Goal: Information Seeking & Learning: Get advice/opinions

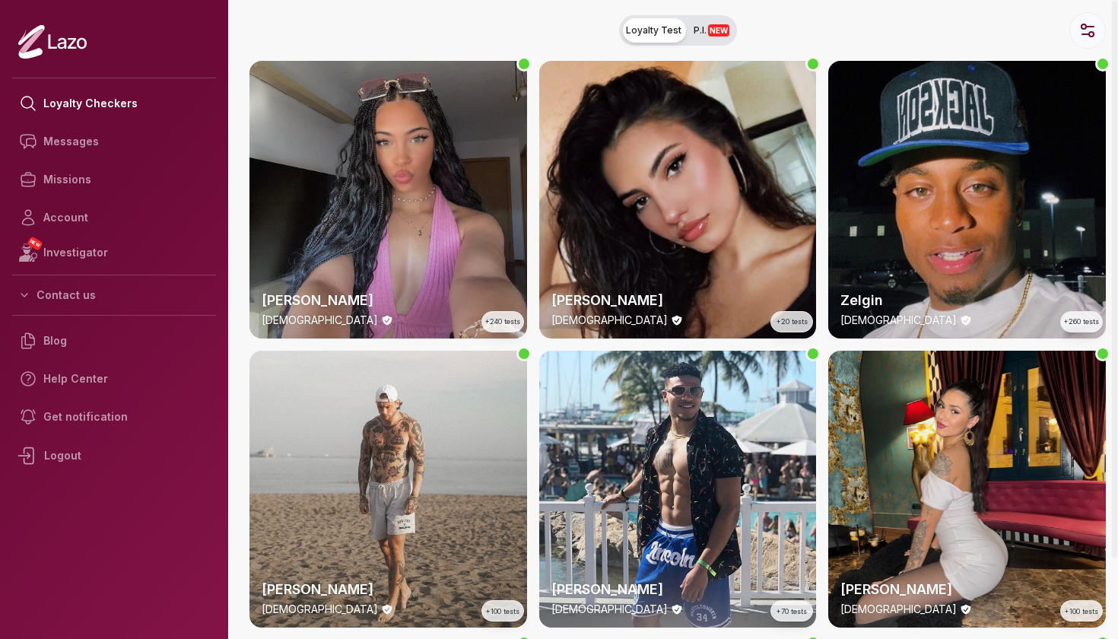
click at [1081, 22] on icon "button" at bounding box center [1087, 30] width 18 height 18
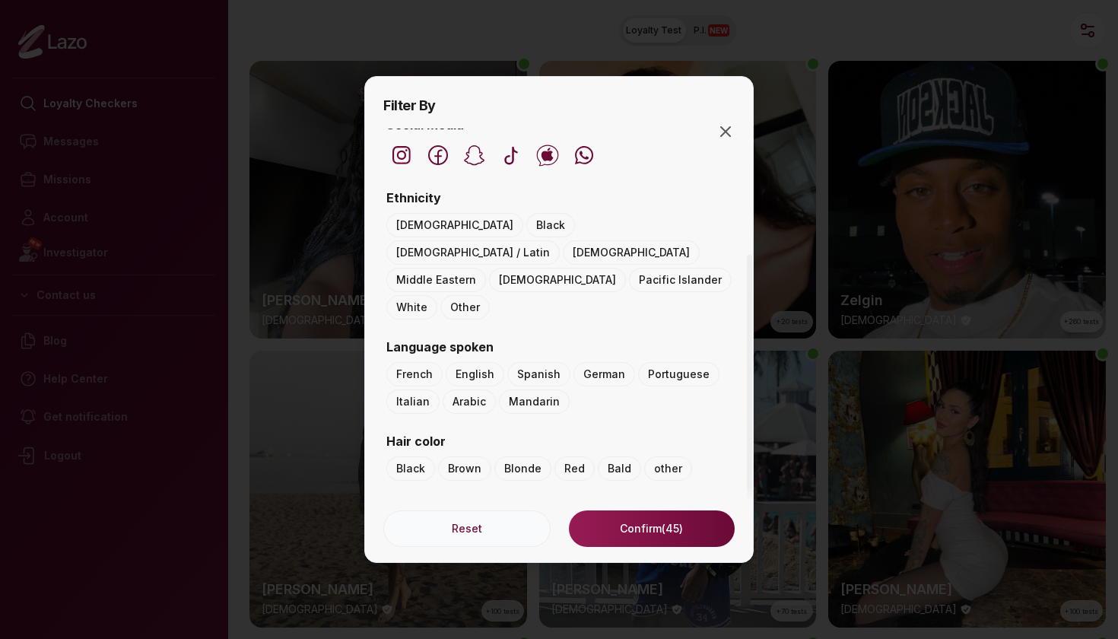
scroll to position [140, 0]
click at [725, 137] on icon "button" at bounding box center [725, 131] width 18 height 18
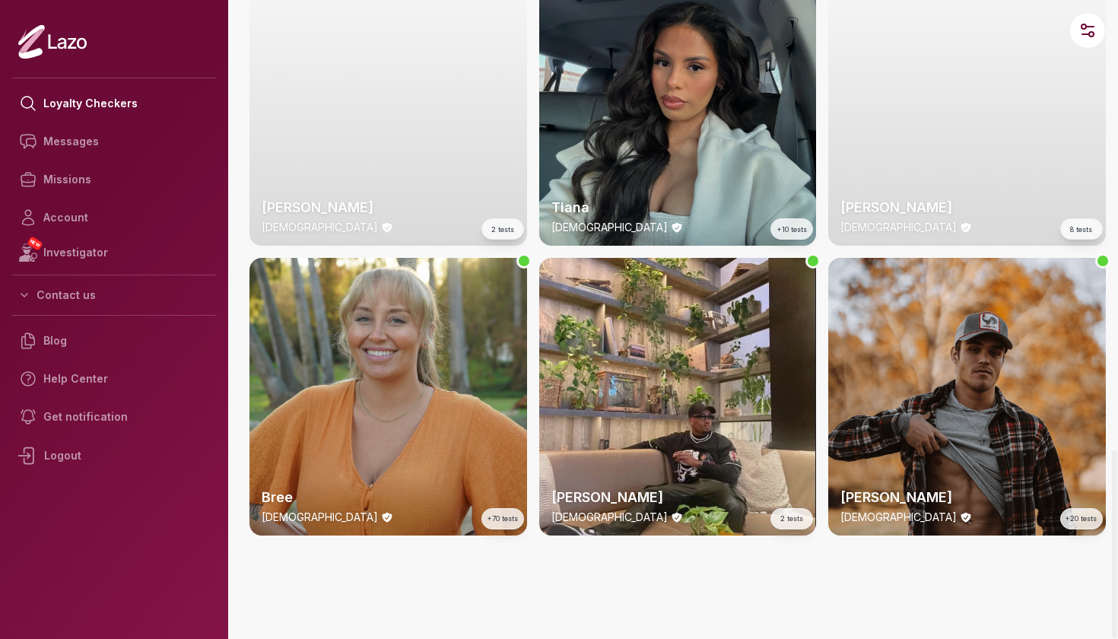
scroll to position [3856, 0]
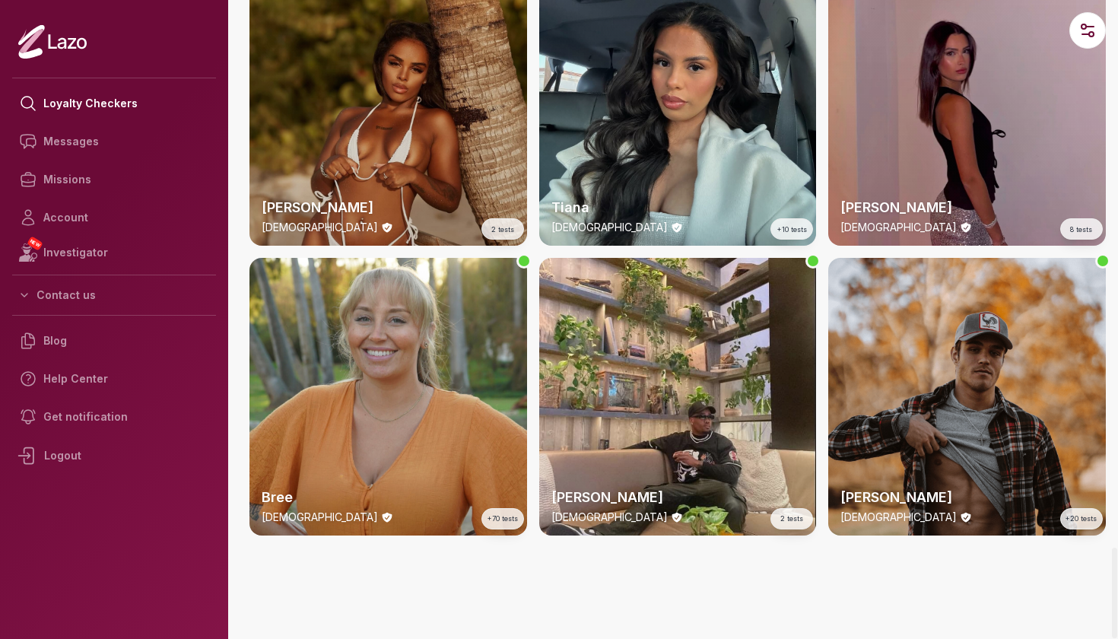
click at [393, 138] on div "Ashley 27 y/o 2 tests" at bounding box center [388, 108] width 278 height 278
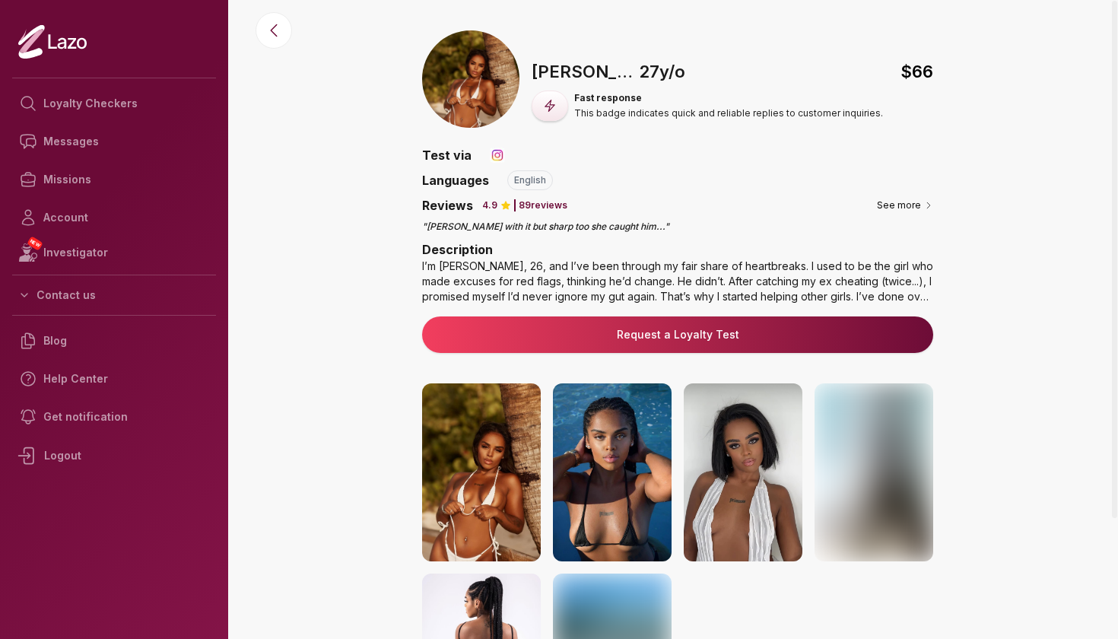
click at [478, 475] on img at bounding box center [481, 472] width 119 height 178
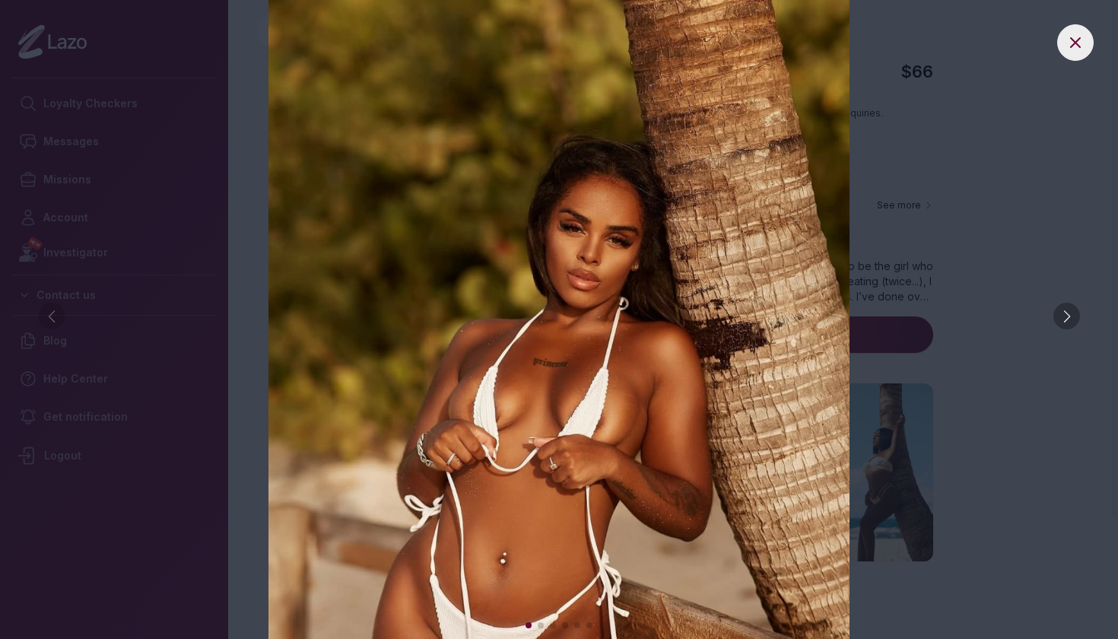
click at [1068, 329] on div at bounding box center [1066, 316] width 27 height 27
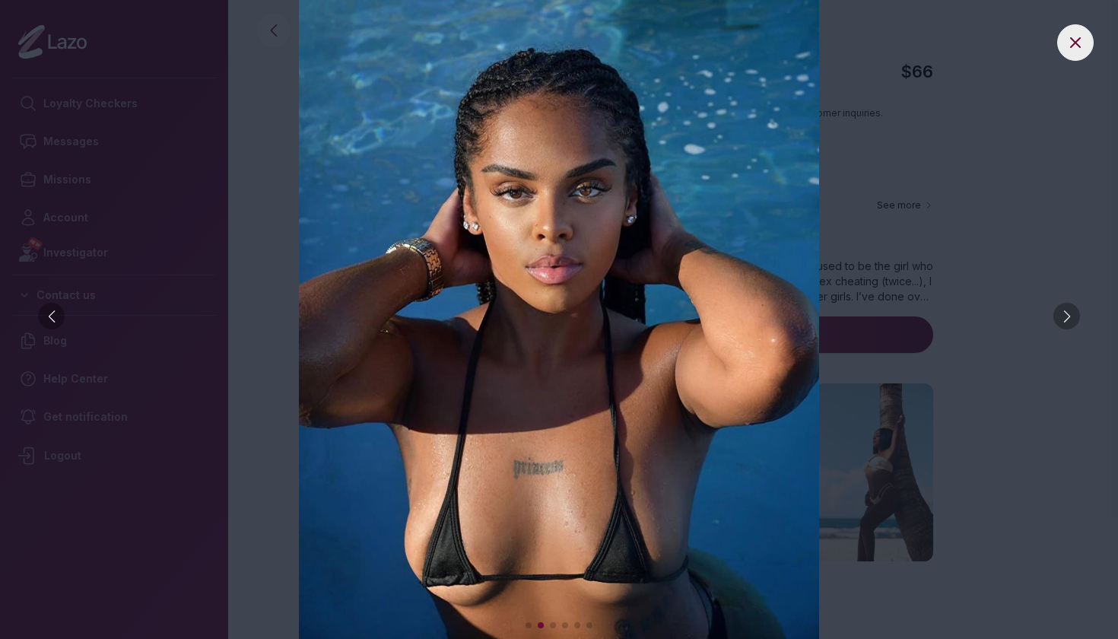
click at [1068, 329] on div at bounding box center [1066, 316] width 27 height 27
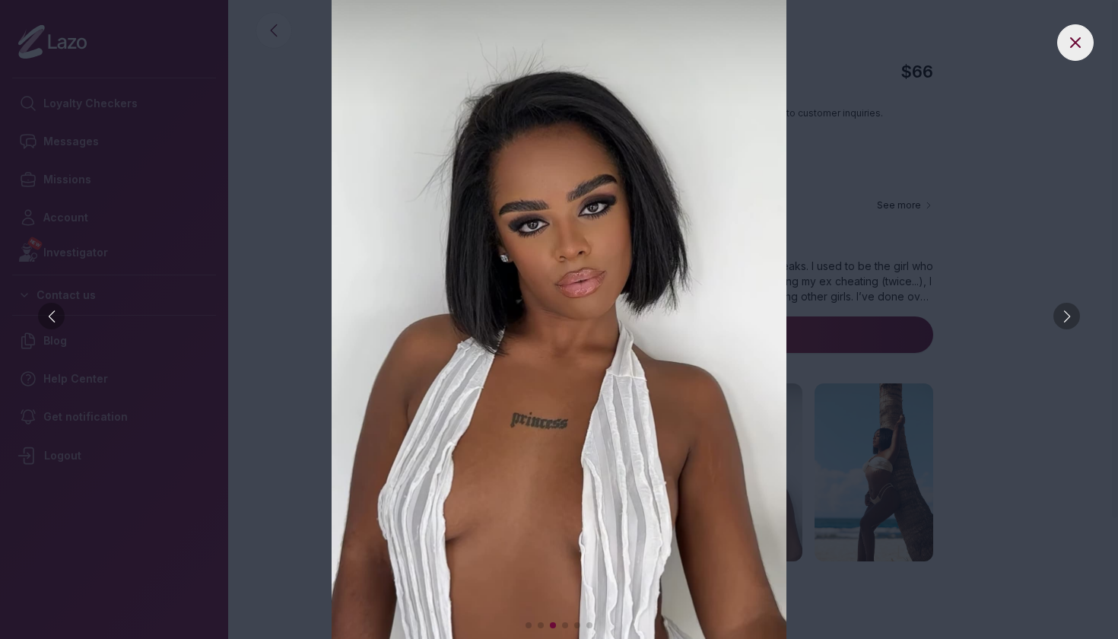
click at [1068, 329] on div at bounding box center [1066, 316] width 27 height 27
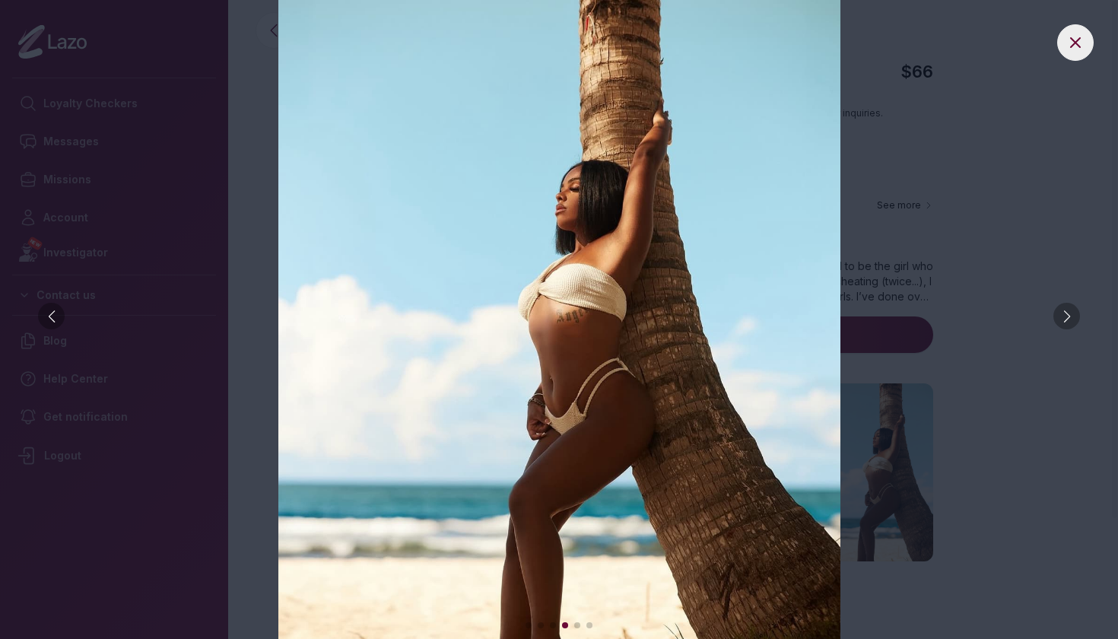
click at [1079, 43] on icon at bounding box center [1075, 42] width 18 height 18
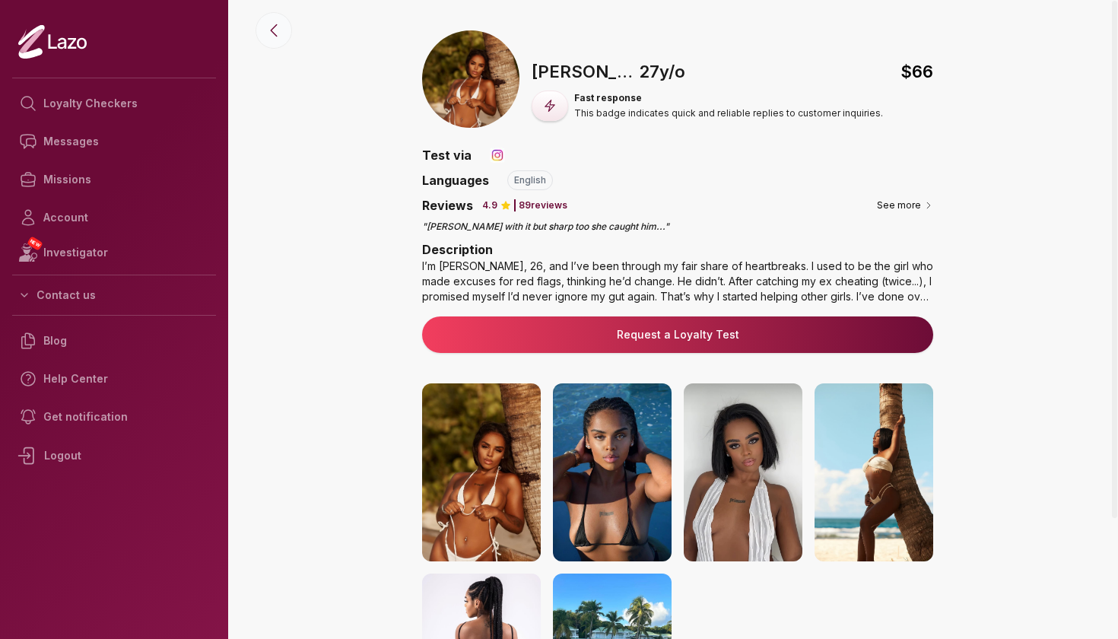
click at [269, 37] on icon at bounding box center [274, 30] width 18 height 18
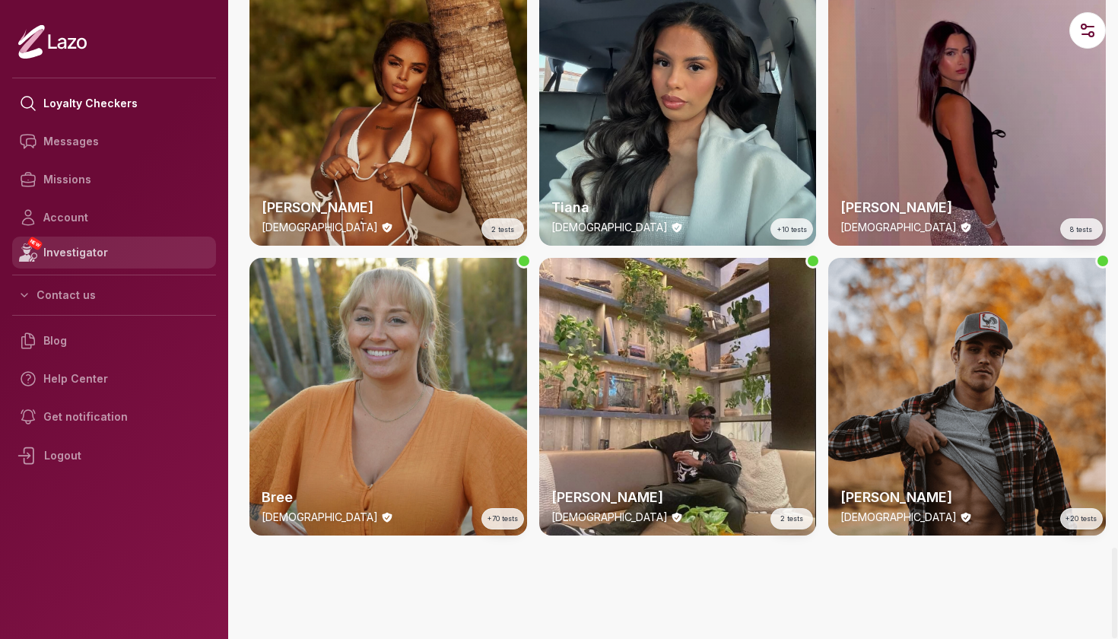
scroll to position [3856, 0]
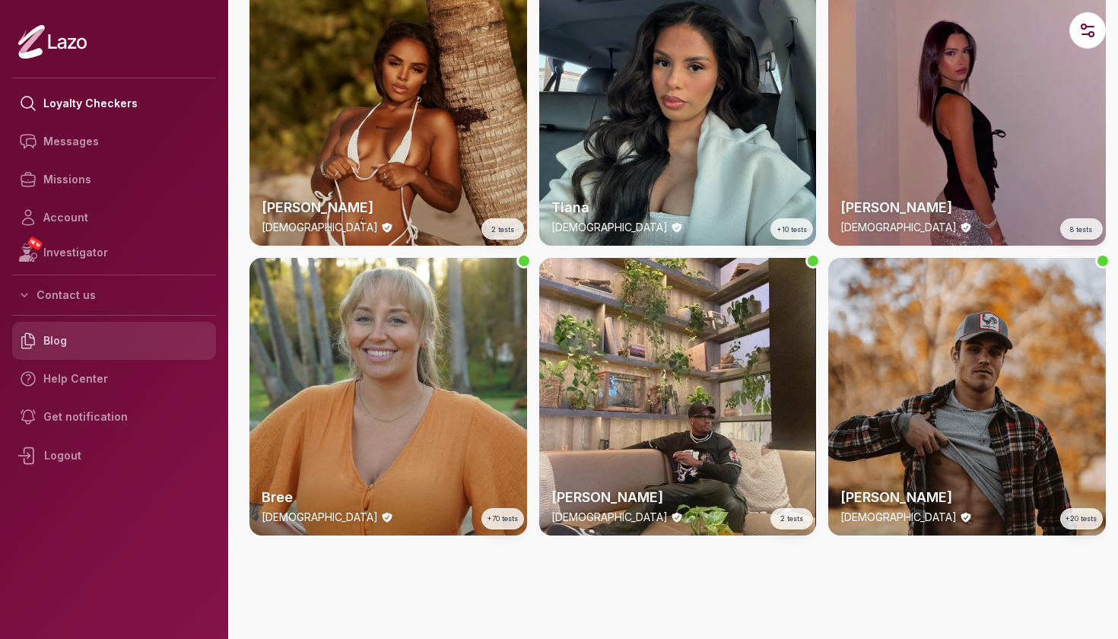
click at [59, 339] on link "Blog" at bounding box center [114, 341] width 204 height 38
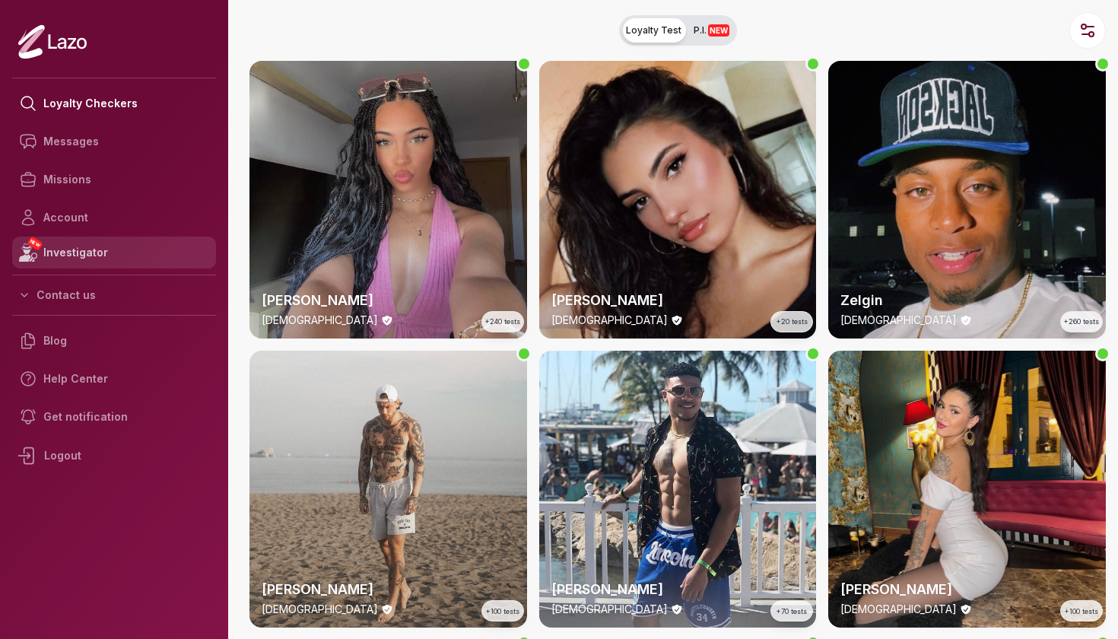
click at [49, 256] on link "NEW Investigator" at bounding box center [114, 253] width 204 height 32
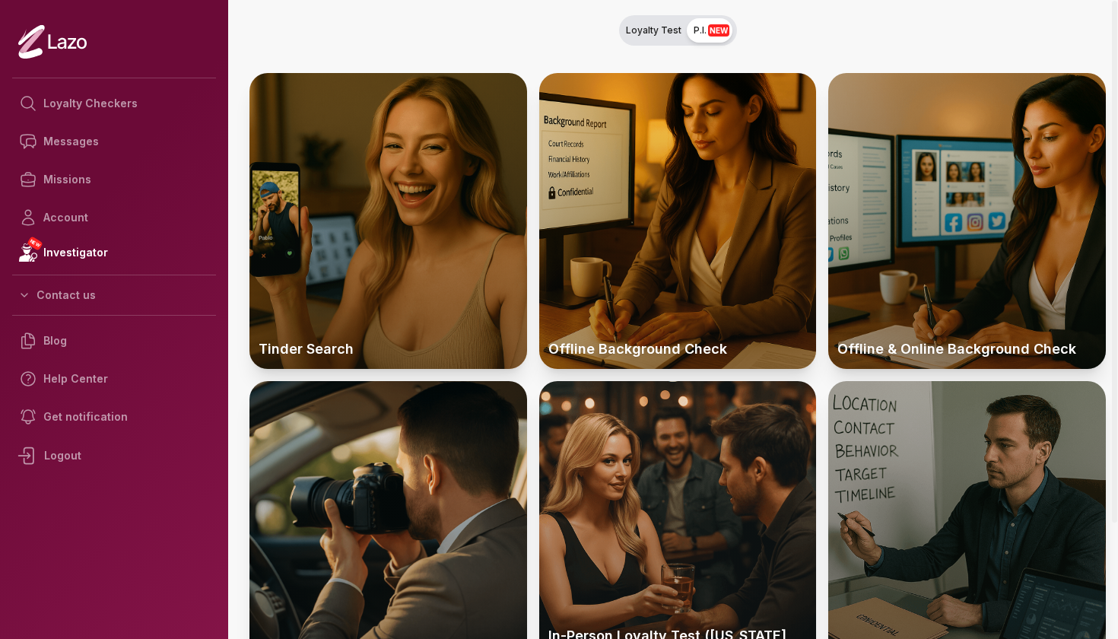
click at [532, 216] on div "Tinder Search Offline Background Check Offline & Online Background Check In-Per…" at bounding box center [677, 378] width 856 height 622
click at [58, 33] on icon at bounding box center [52, 41] width 68 height 35
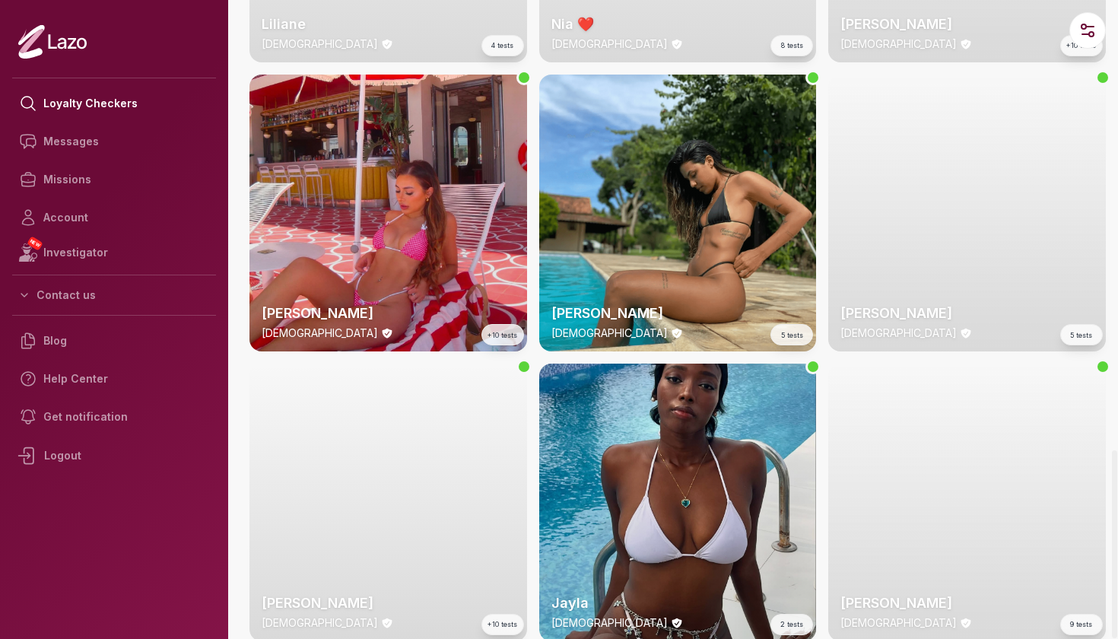
scroll to position [2884, 0]
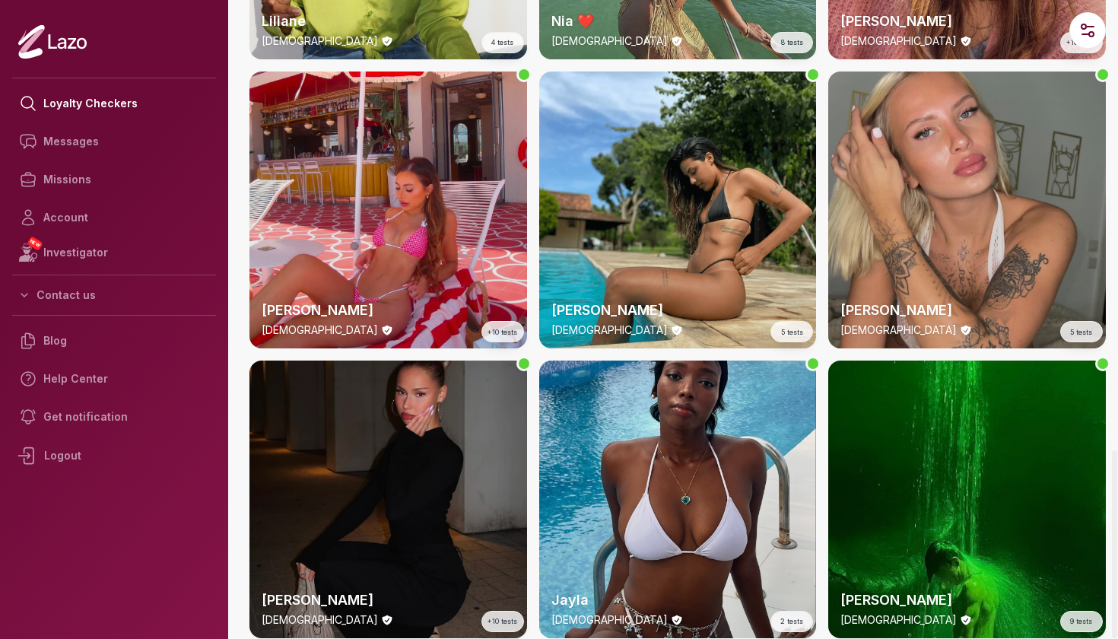
click at [965, 189] on div "[PERSON_NAME] [DEMOGRAPHIC_DATA] 5 tests" at bounding box center [967, 210] width 278 height 278
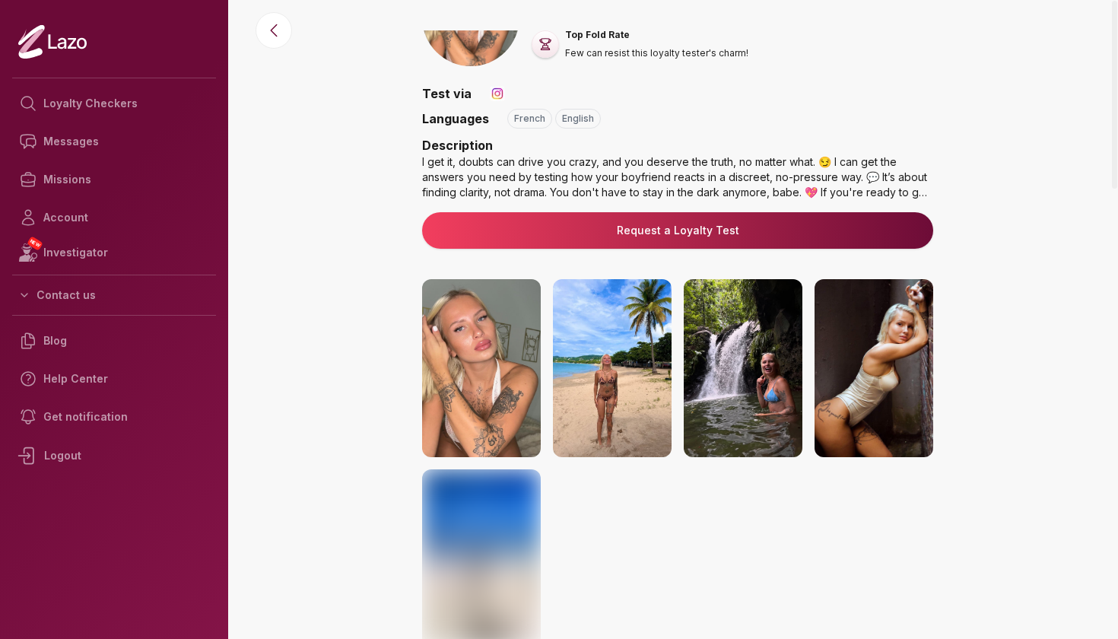
scroll to position [80, 0]
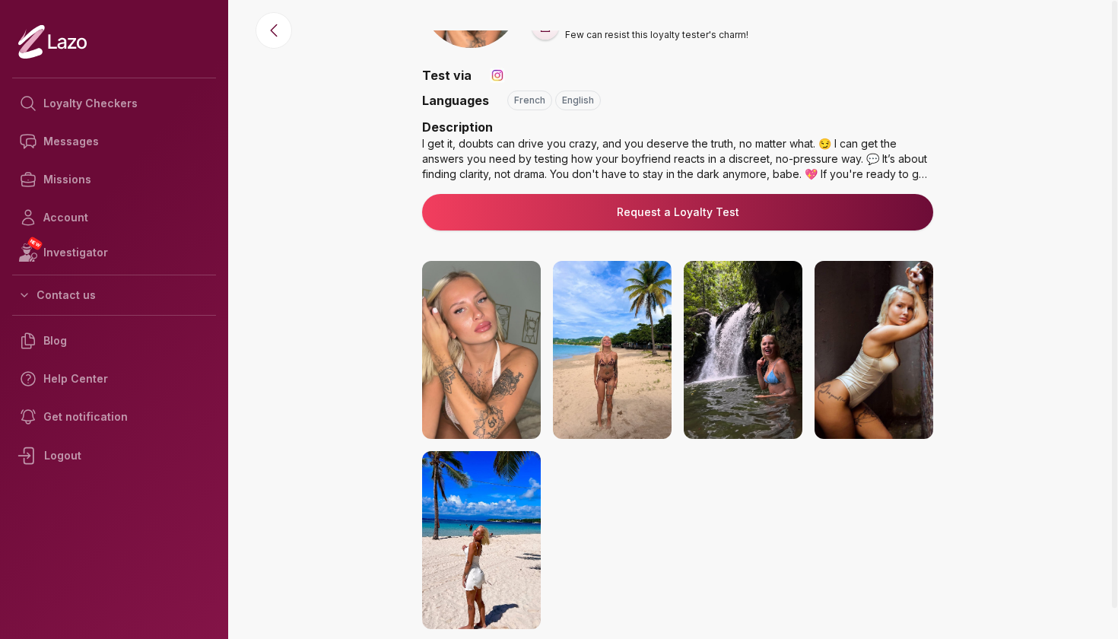
click at [425, 364] on img at bounding box center [481, 350] width 119 height 178
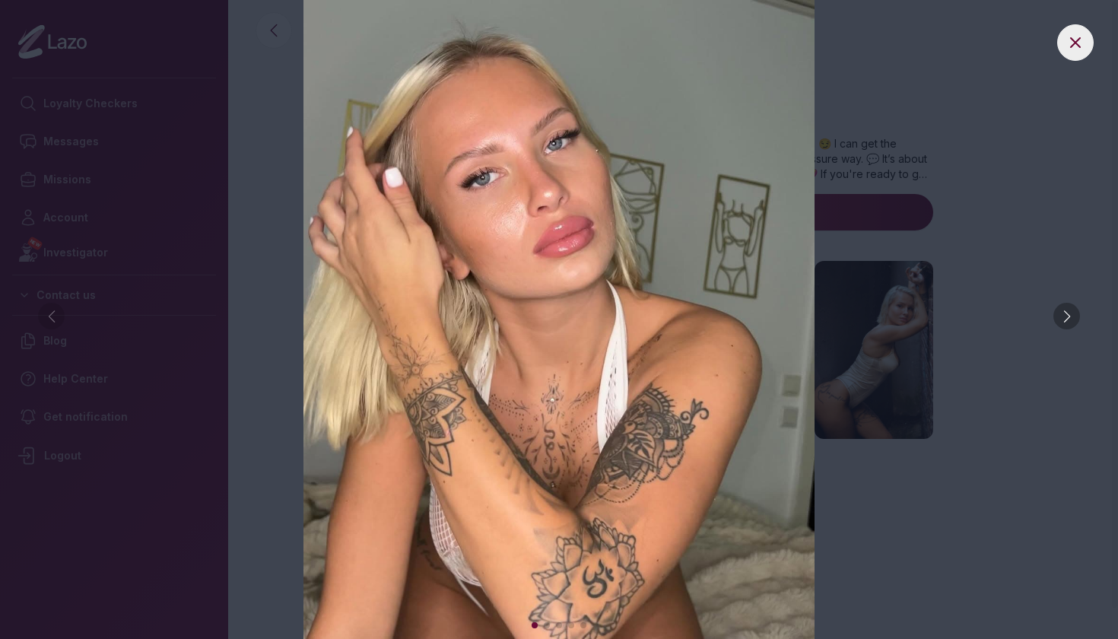
click at [1062, 59] on img at bounding box center [558, 319] width 1057 height 639
click at [1067, 51] on icon at bounding box center [1075, 42] width 18 height 18
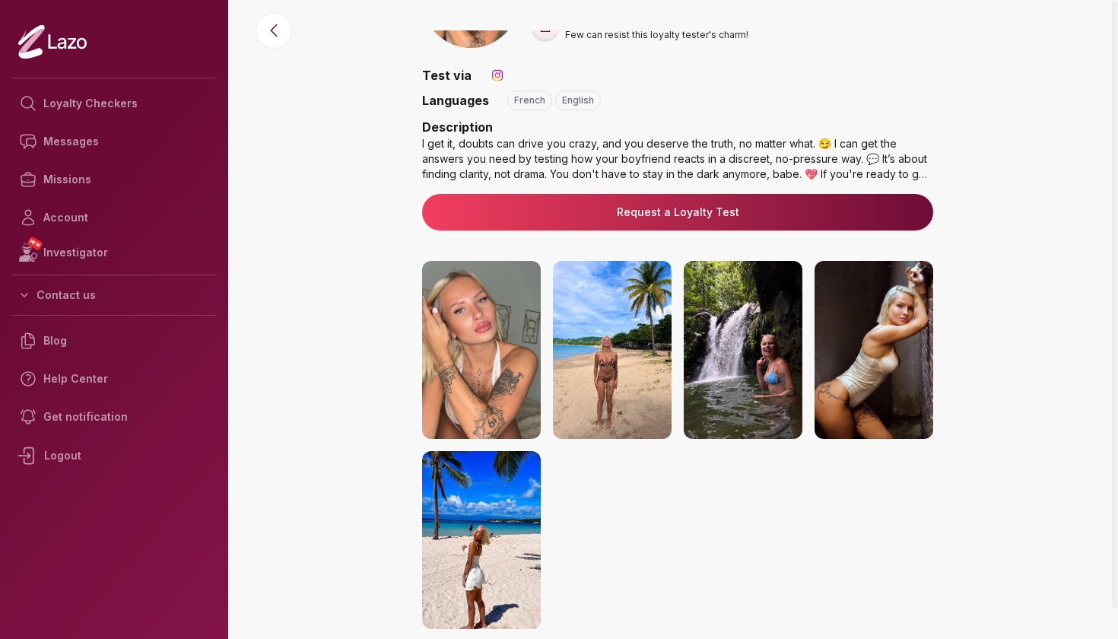
click at [882, 328] on img at bounding box center [873, 350] width 119 height 178
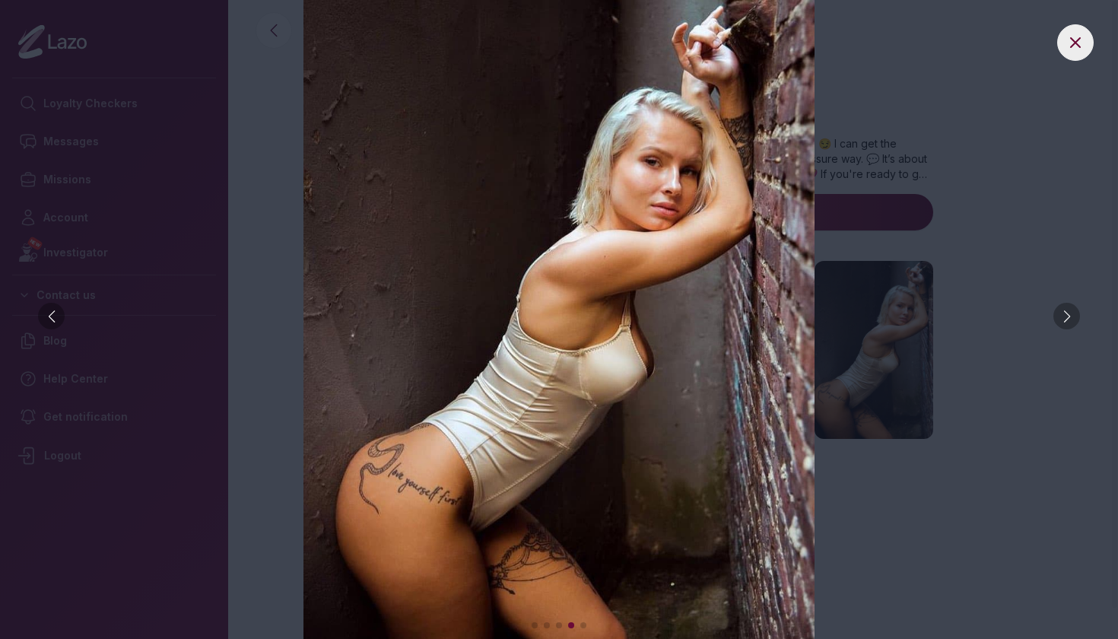
click at [51, 310] on div at bounding box center [51, 316] width 27 height 27
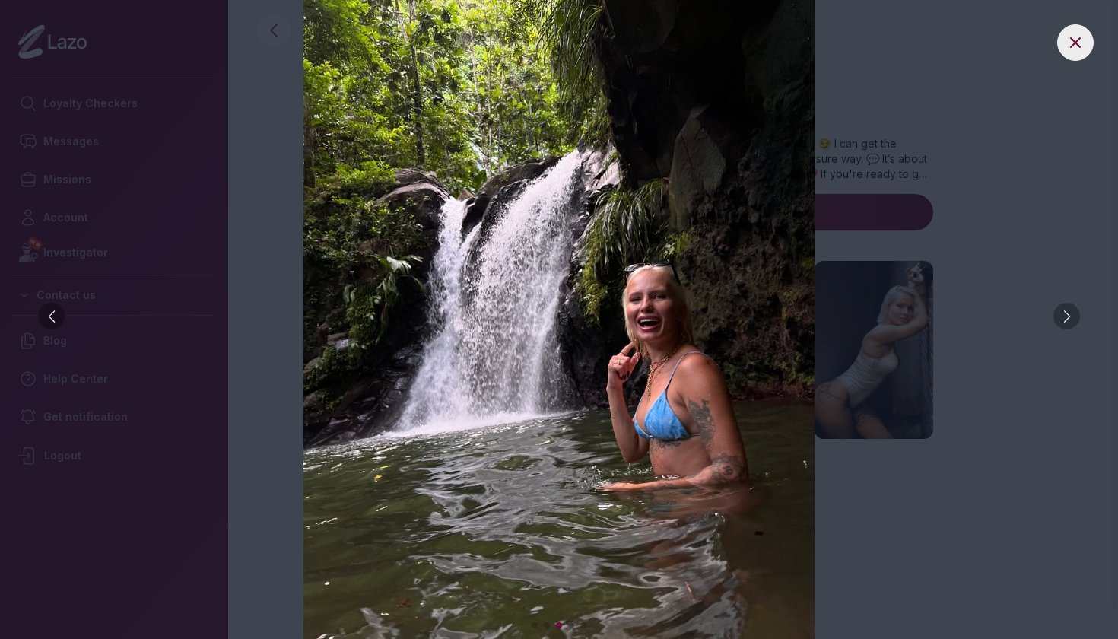
click at [51, 310] on div at bounding box center [51, 316] width 27 height 27
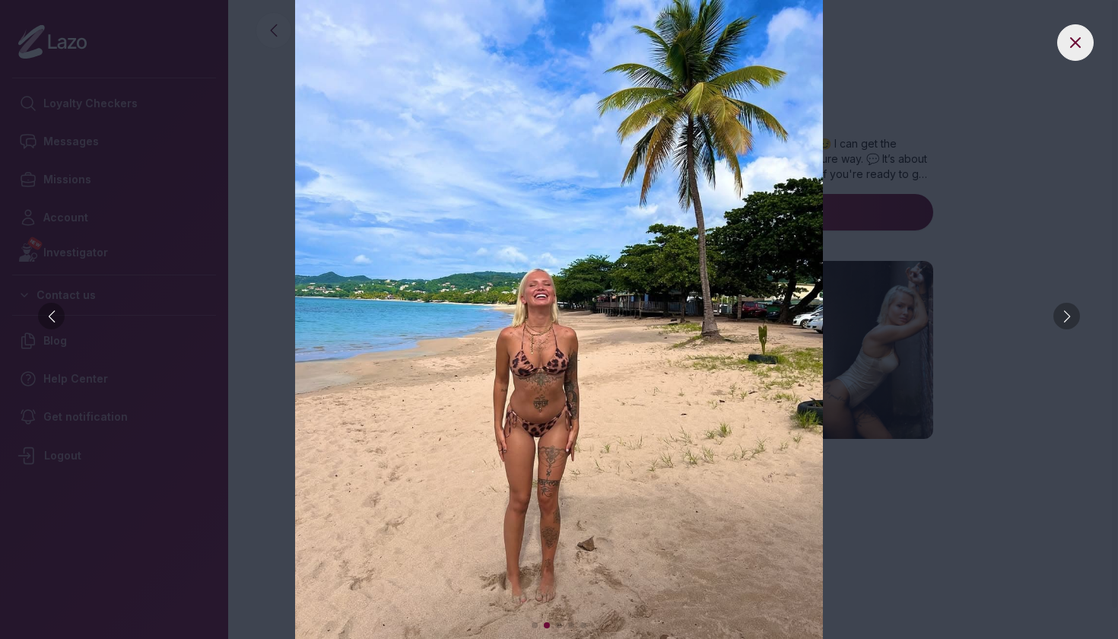
click at [51, 310] on div at bounding box center [51, 316] width 27 height 27
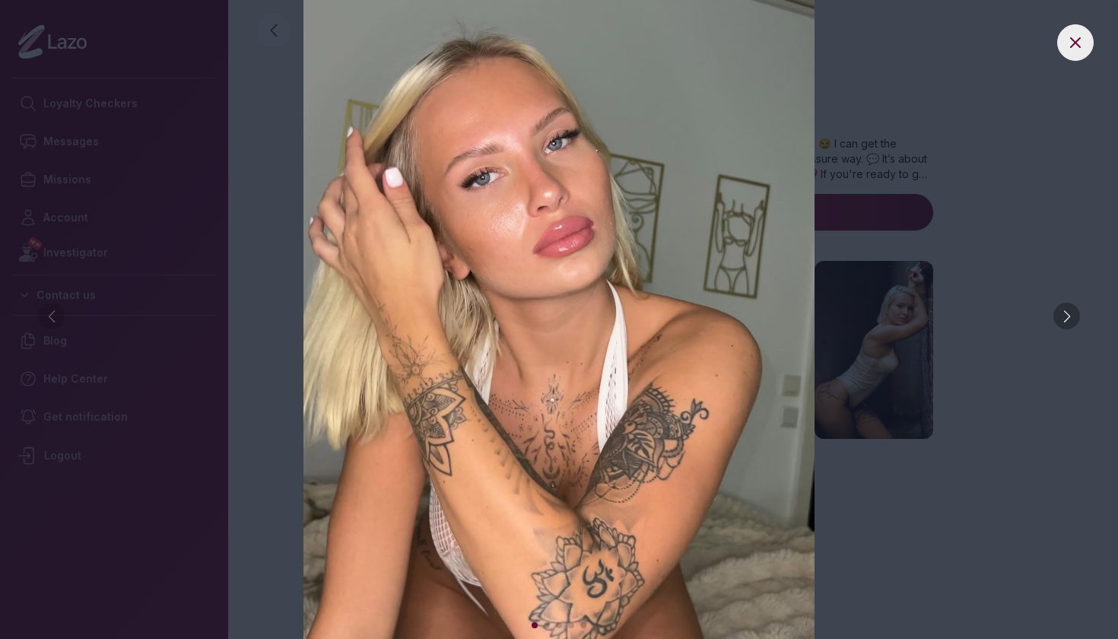
click at [1081, 54] on button at bounding box center [1075, 42] width 37 height 37
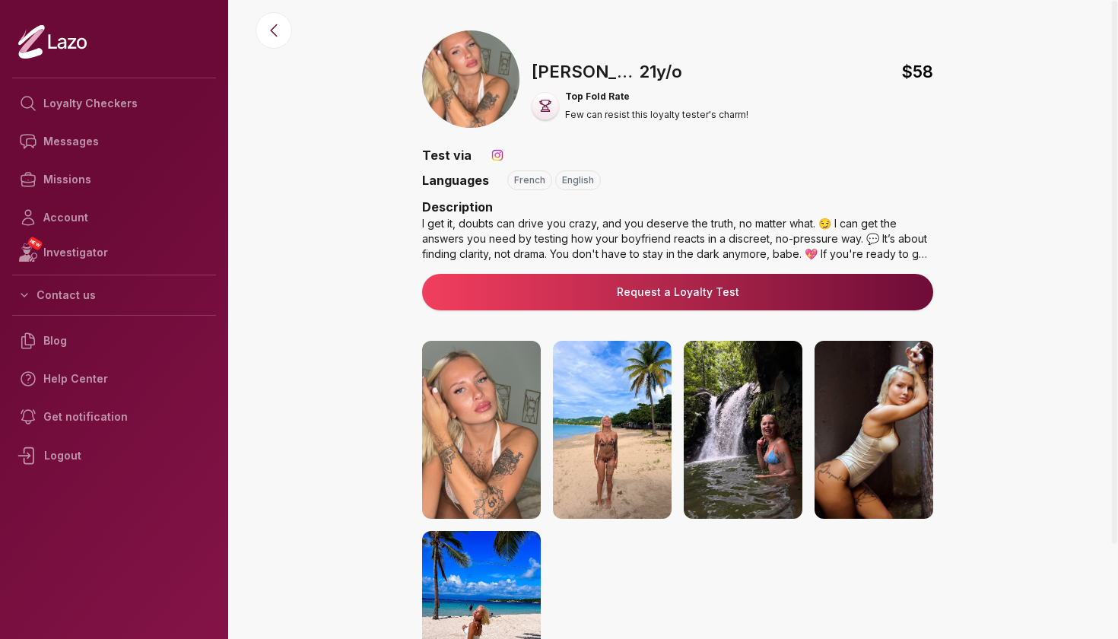
scroll to position [0, 0]
click at [24, 297] on icon "button" at bounding box center [24, 295] width 12 height 12
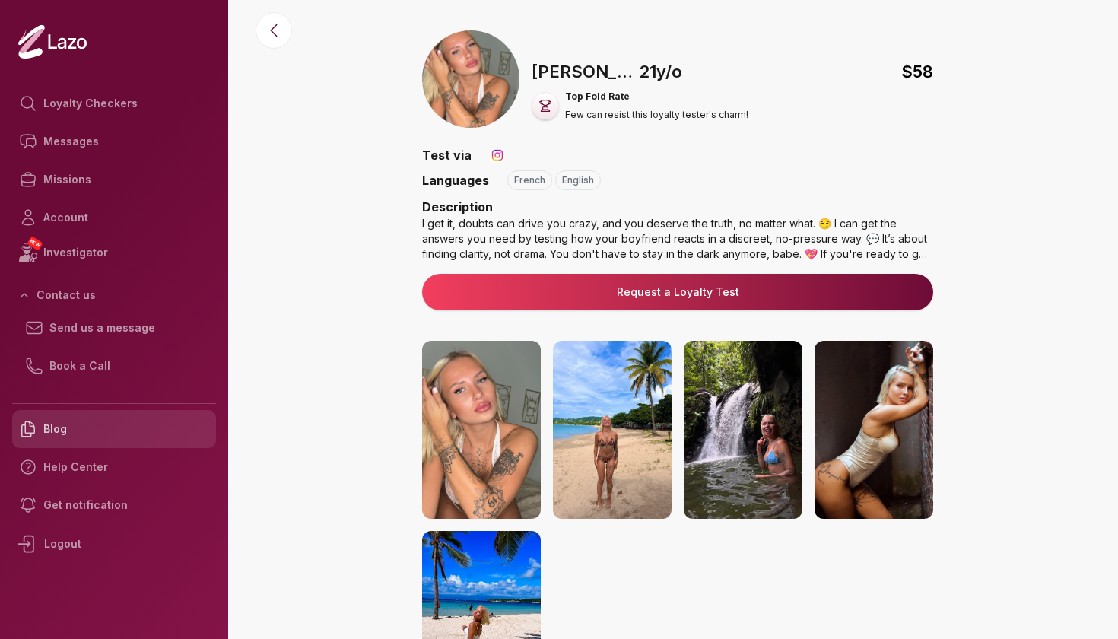
click at [49, 432] on link "Blog" at bounding box center [114, 429] width 204 height 38
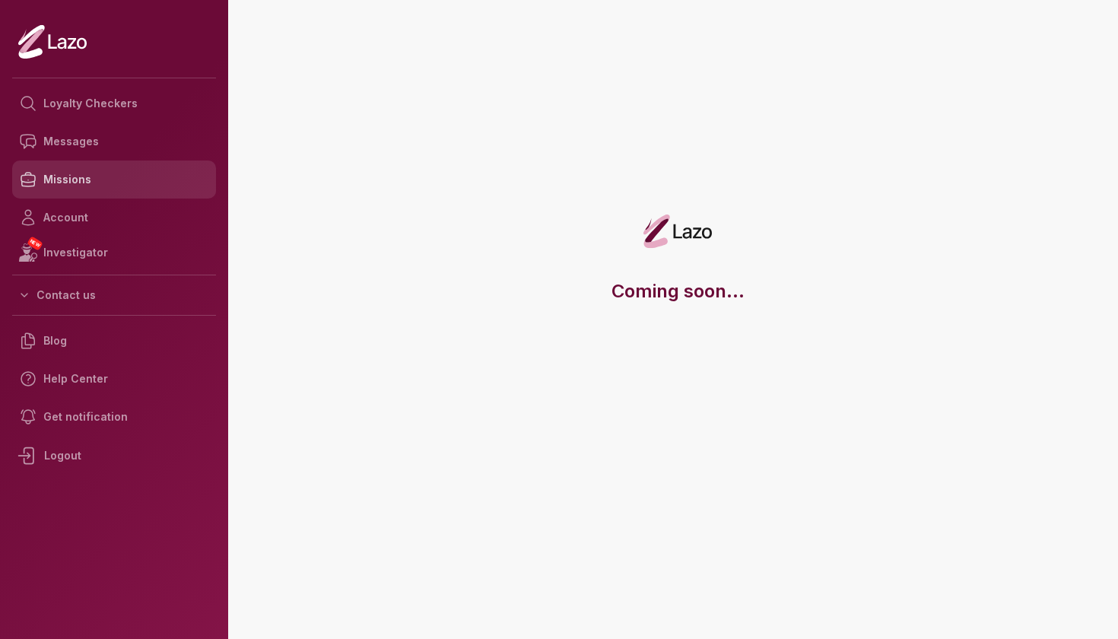
click at [74, 189] on link "Missions" at bounding box center [114, 179] width 204 height 38
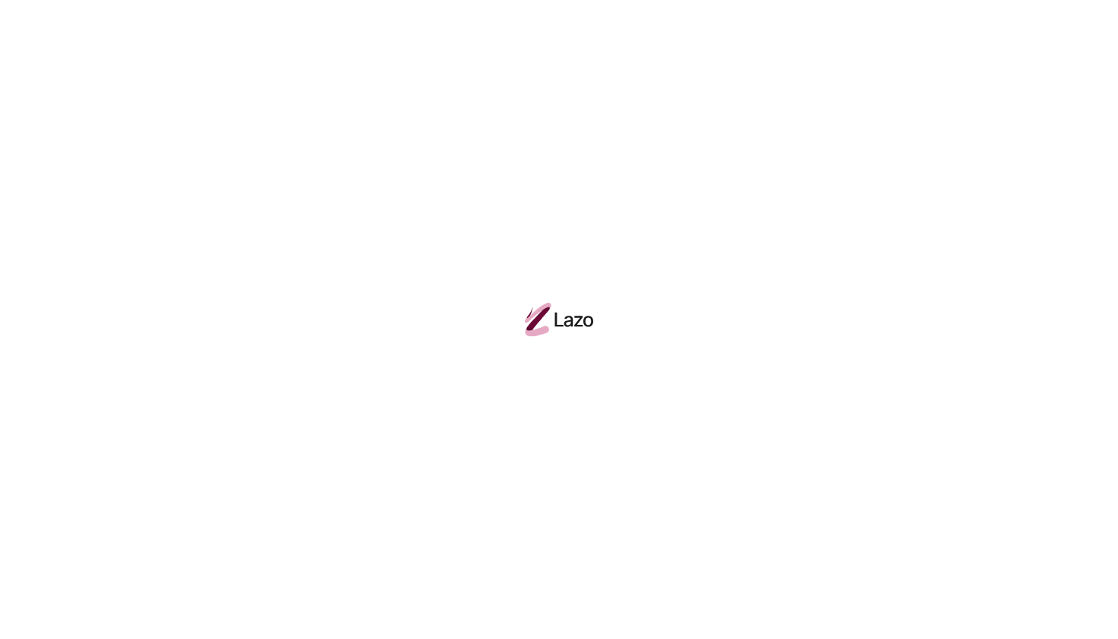
click at [80, 116] on div at bounding box center [559, 319] width 1118 height 639
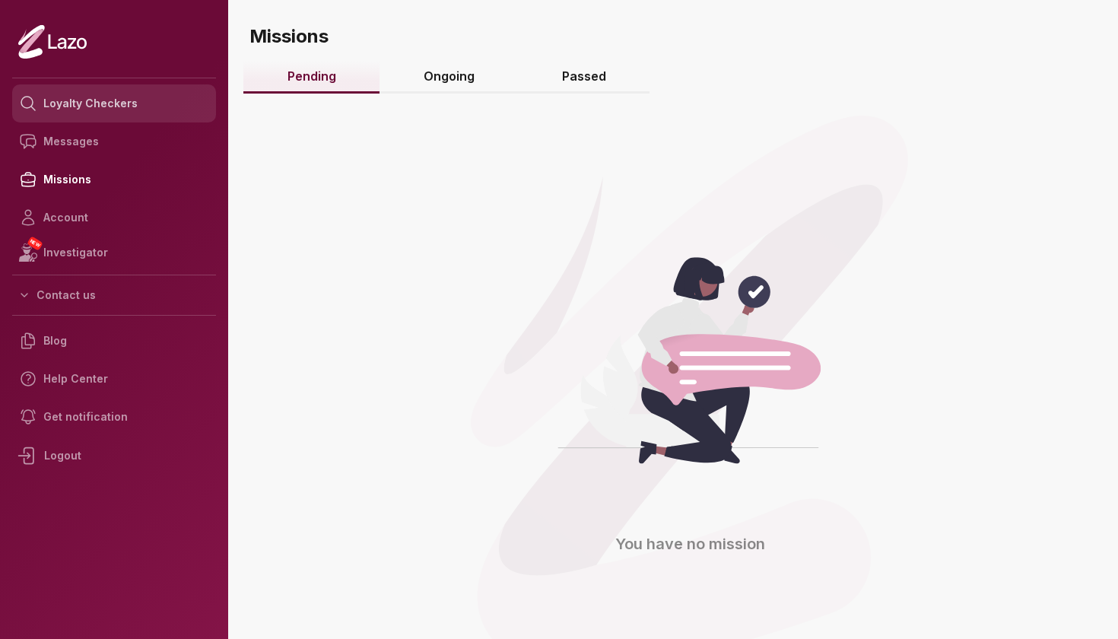
click at [98, 106] on link "Loyalty Checkers" at bounding box center [114, 103] width 204 height 38
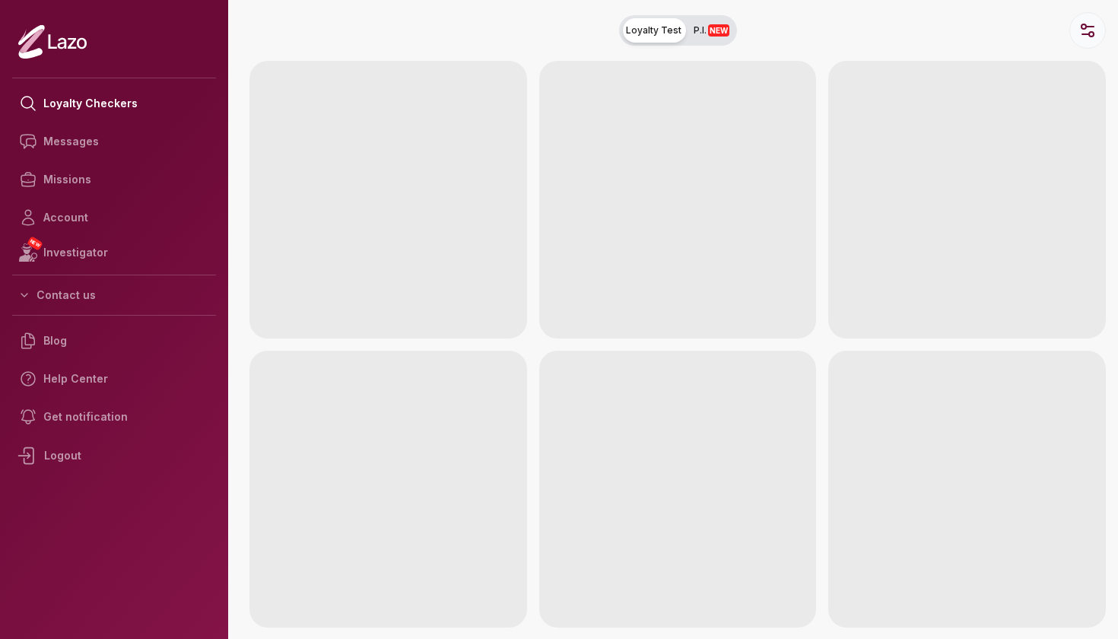
click at [1100, 24] on button "button" at bounding box center [1087, 30] width 37 height 37
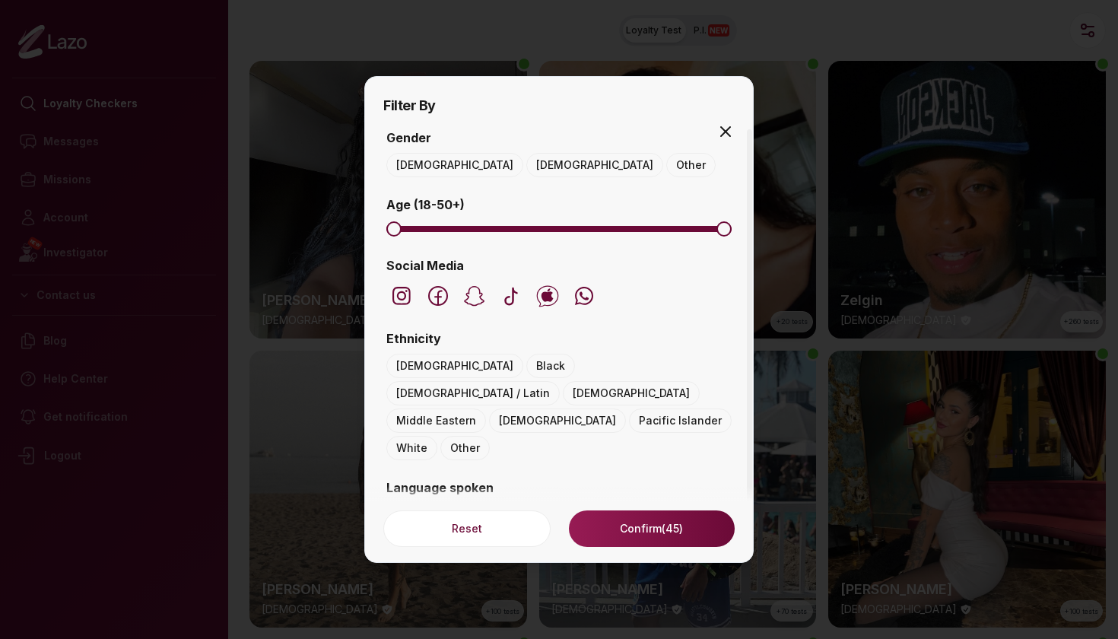
click at [726, 129] on icon "button" at bounding box center [725, 131] width 18 height 18
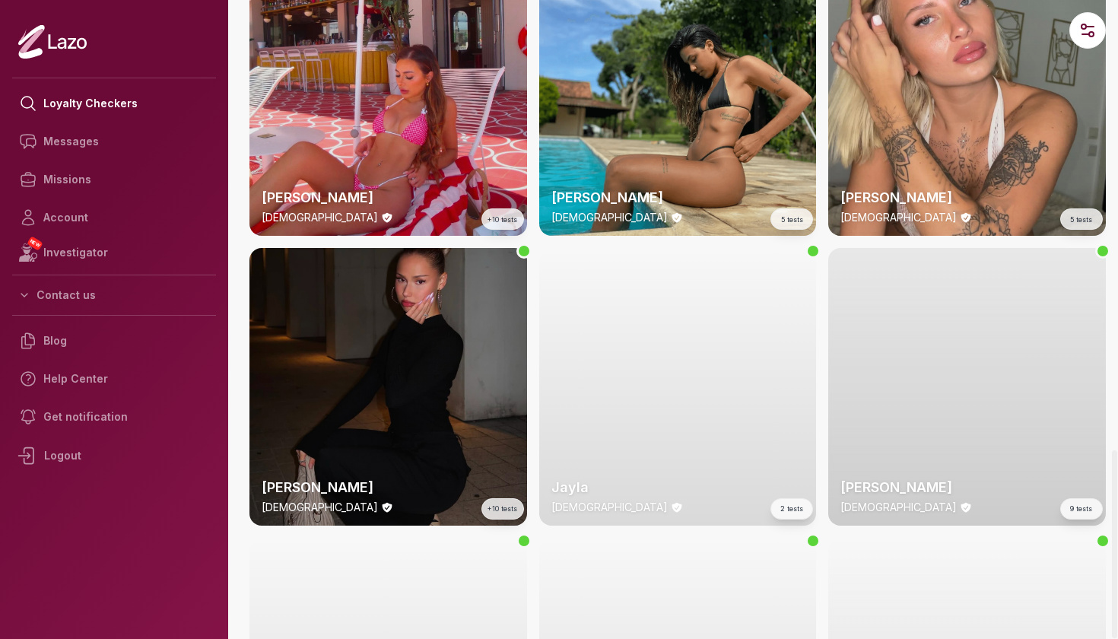
scroll to position [2986, 0]
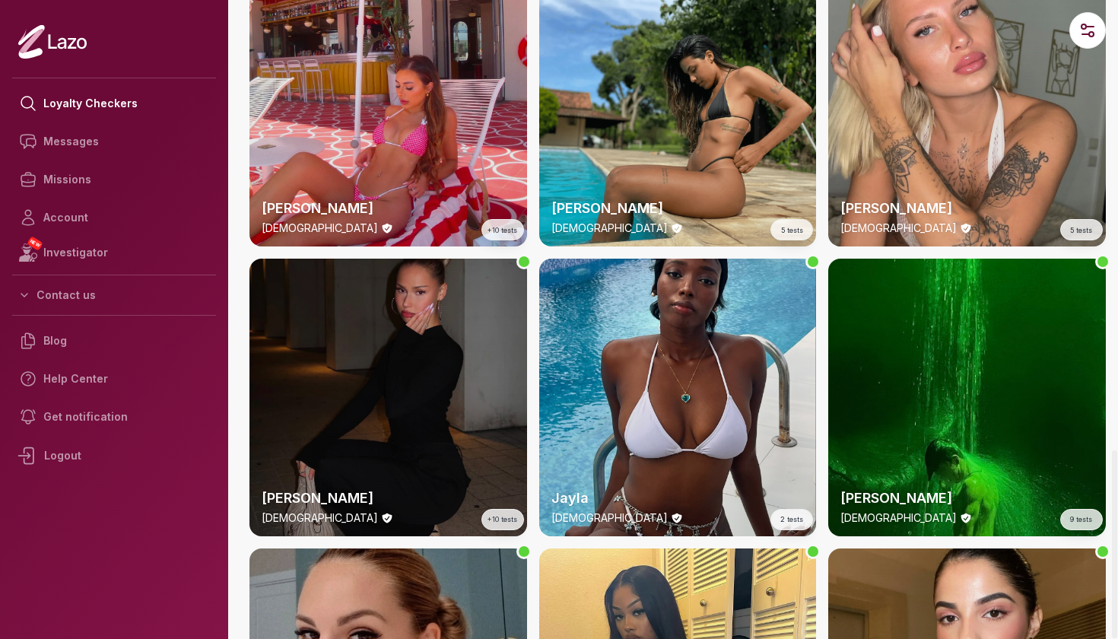
click at [359, 443] on div "Hannah 24 y/o +10 tests" at bounding box center [388, 398] width 278 height 278
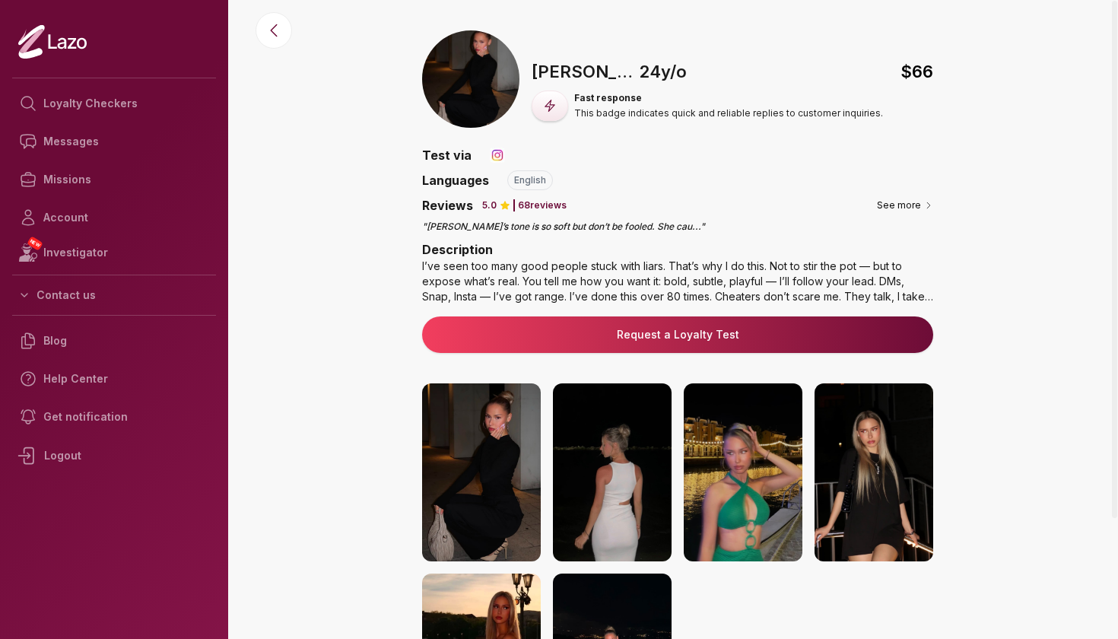
click at [461, 516] on img at bounding box center [481, 472] width 119 height 178
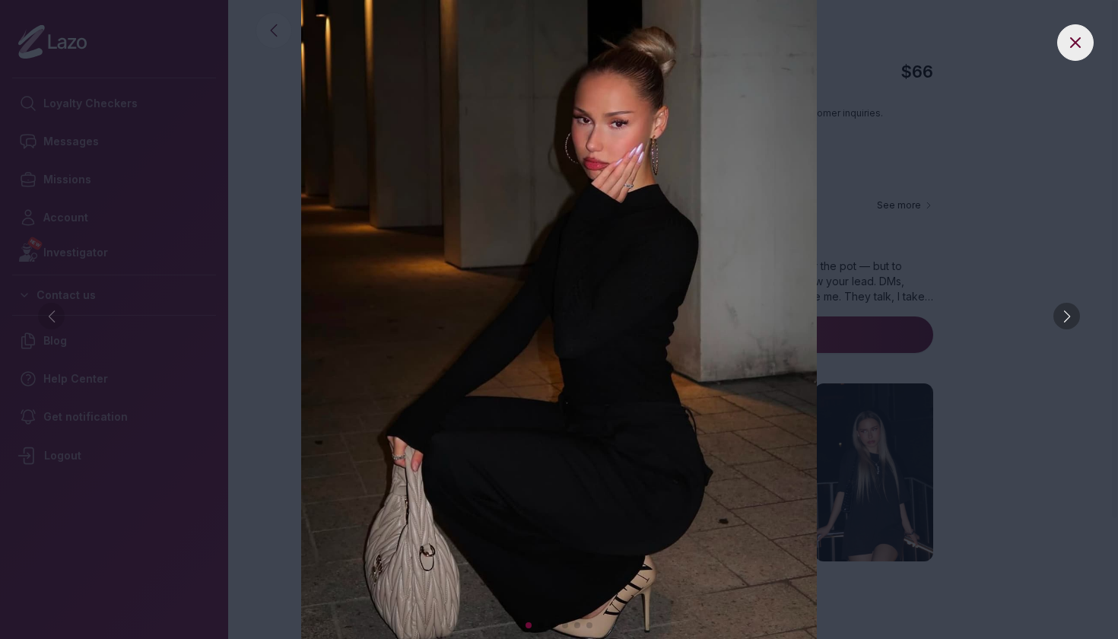
click at [1070, 319] on div at bounding box center [1066, 316] width 27 height 27
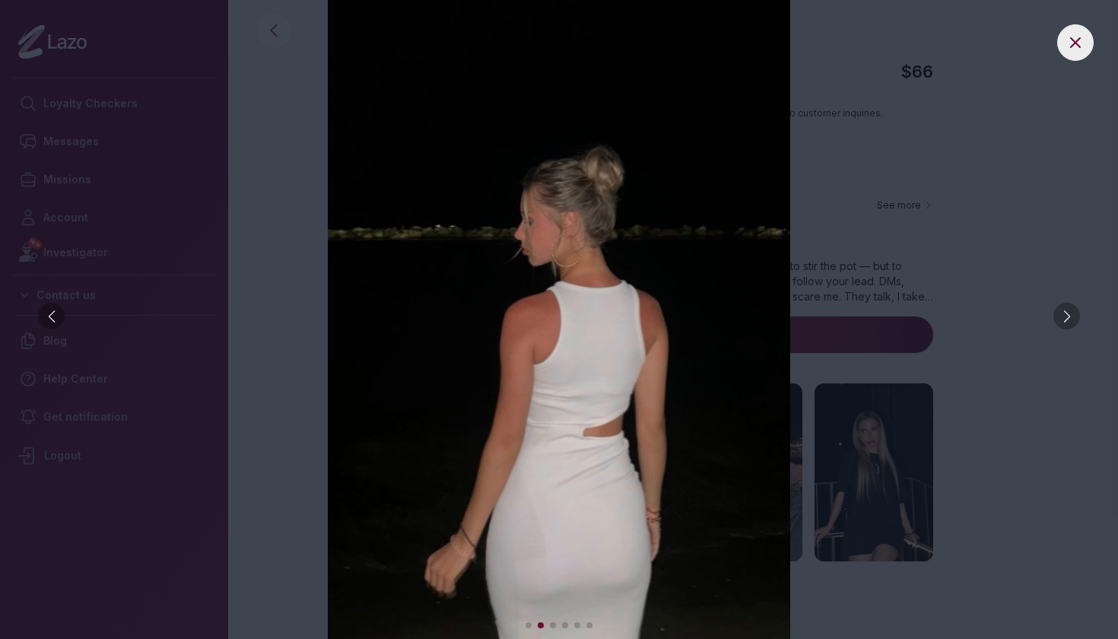
click at [1070, 319] on div at bounding box center [1066, 316] width 27 height 27
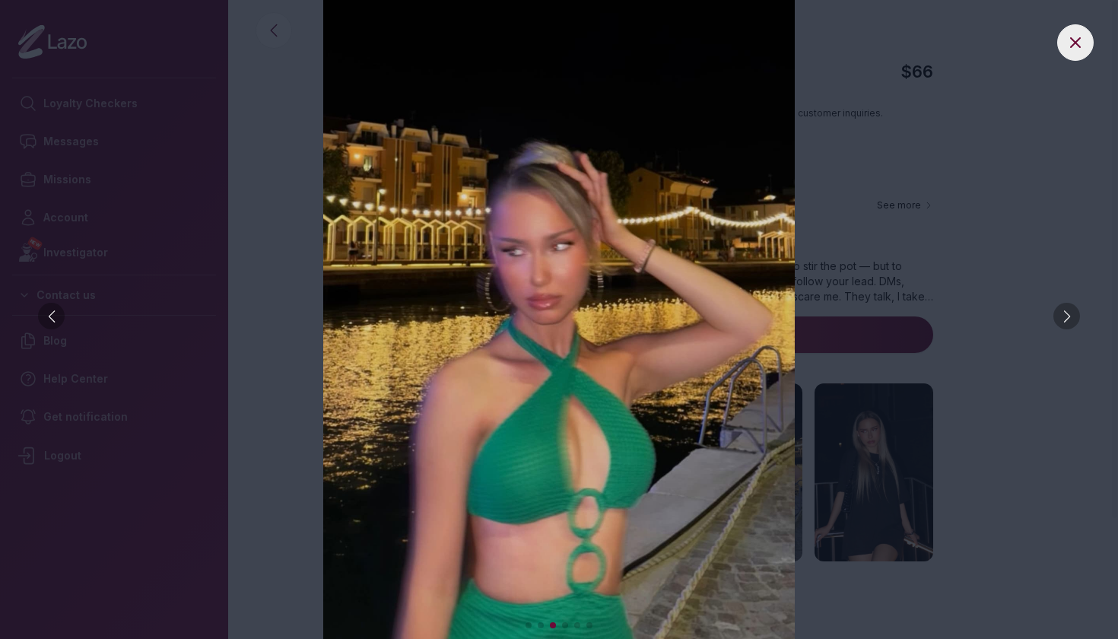
click at [1070, 319] on div at bounding box center [1066, 316] width 27 height 27
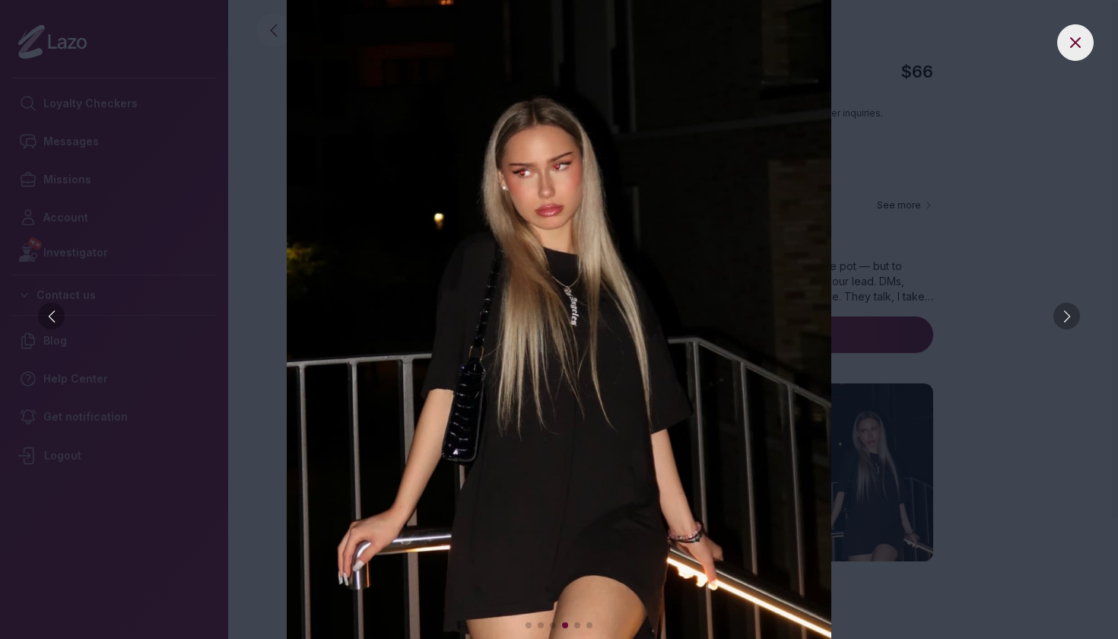
click at [1070, 319] on div at bounding box center [1066, 316] width 27 height 27
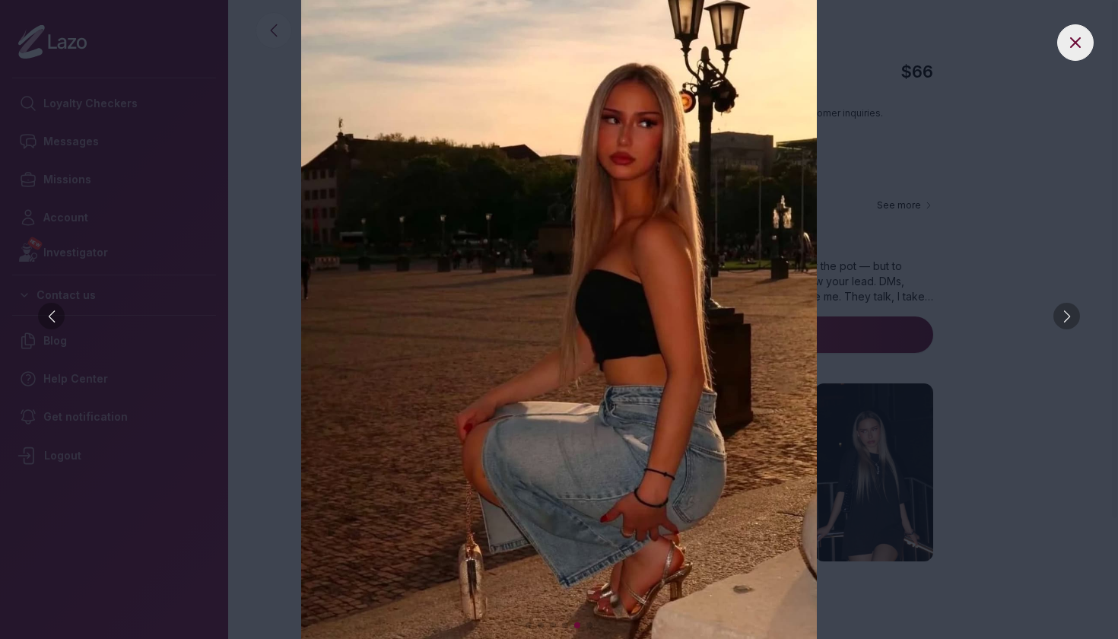
click at [1082, 36] on icon at bounding box center [1075, 42] width 18 height 18
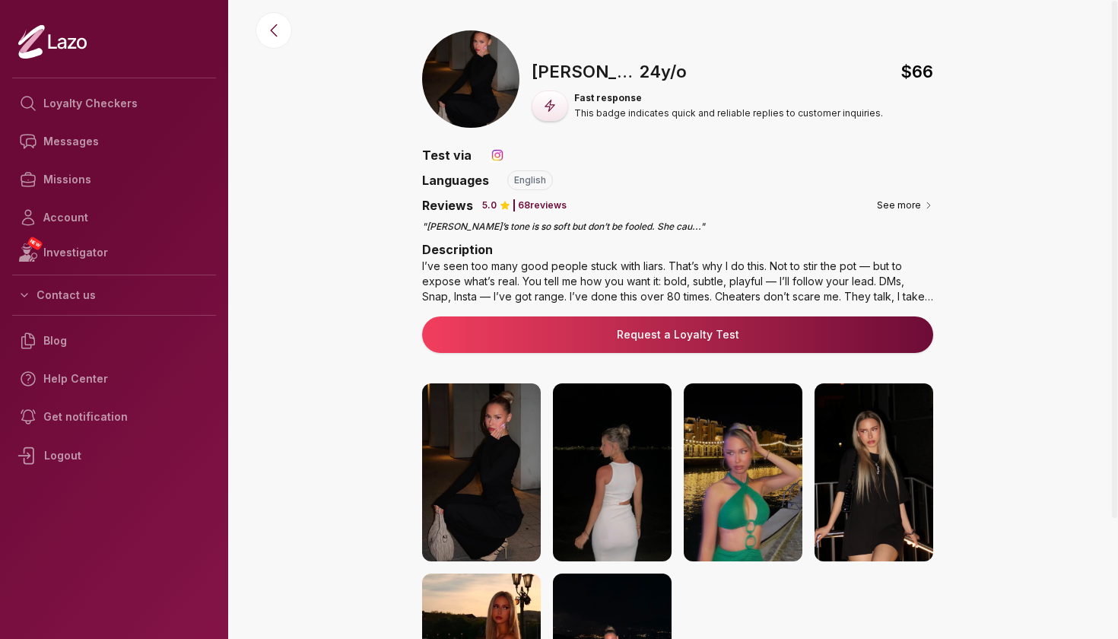
click at [912, 297] on div "I’ve seen too many good people stuck with liars. That’s why I do this. Not to s…" at bounding box center [677, 282] width 511 height 46
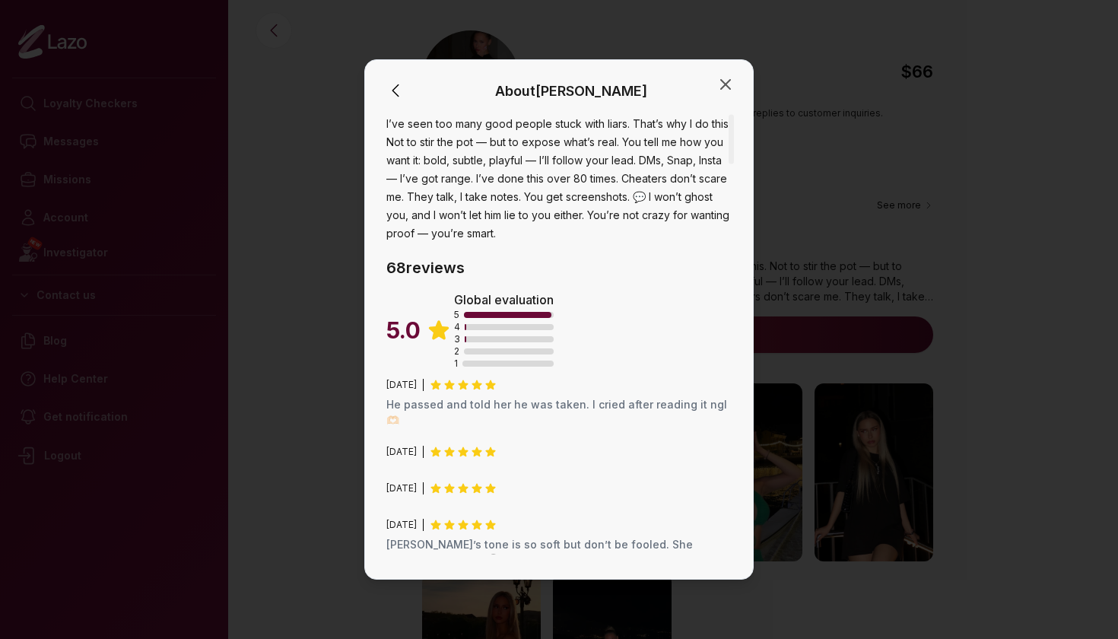
scroll to position [30, 0]
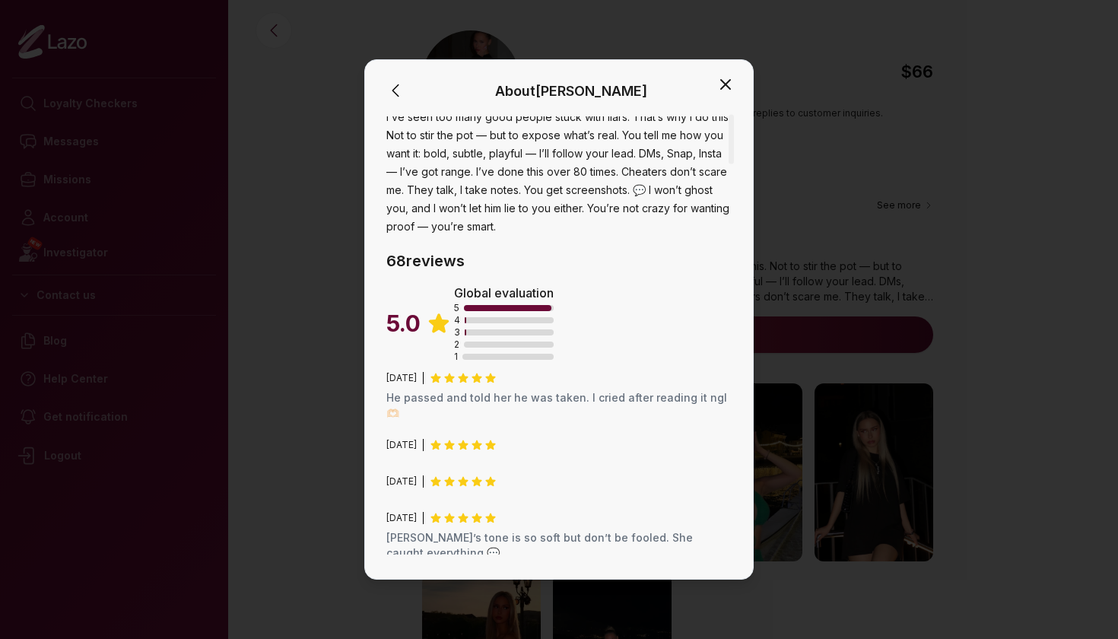
click at [732, 79] on icon "button" at bounding box center [725, 84] width 18 height 18
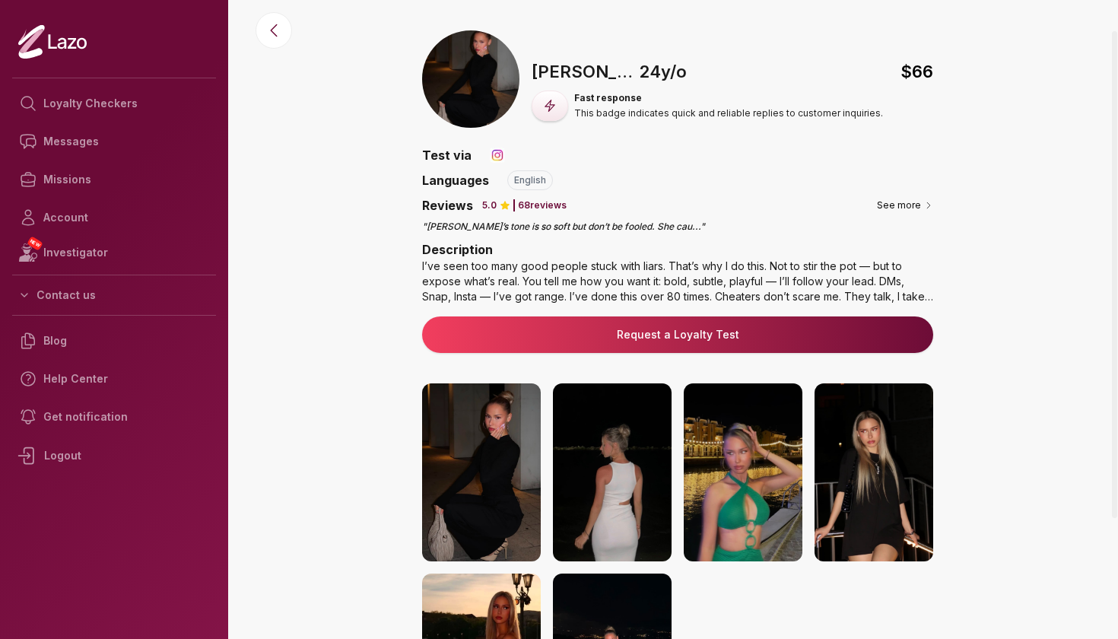
click at [516, 75] on img at bounding box center [470, 78] width 97 height 97
click at [477, 489] on img at bounding box center [481, 472] width 119 height 178
